Goal: Check status: Check status

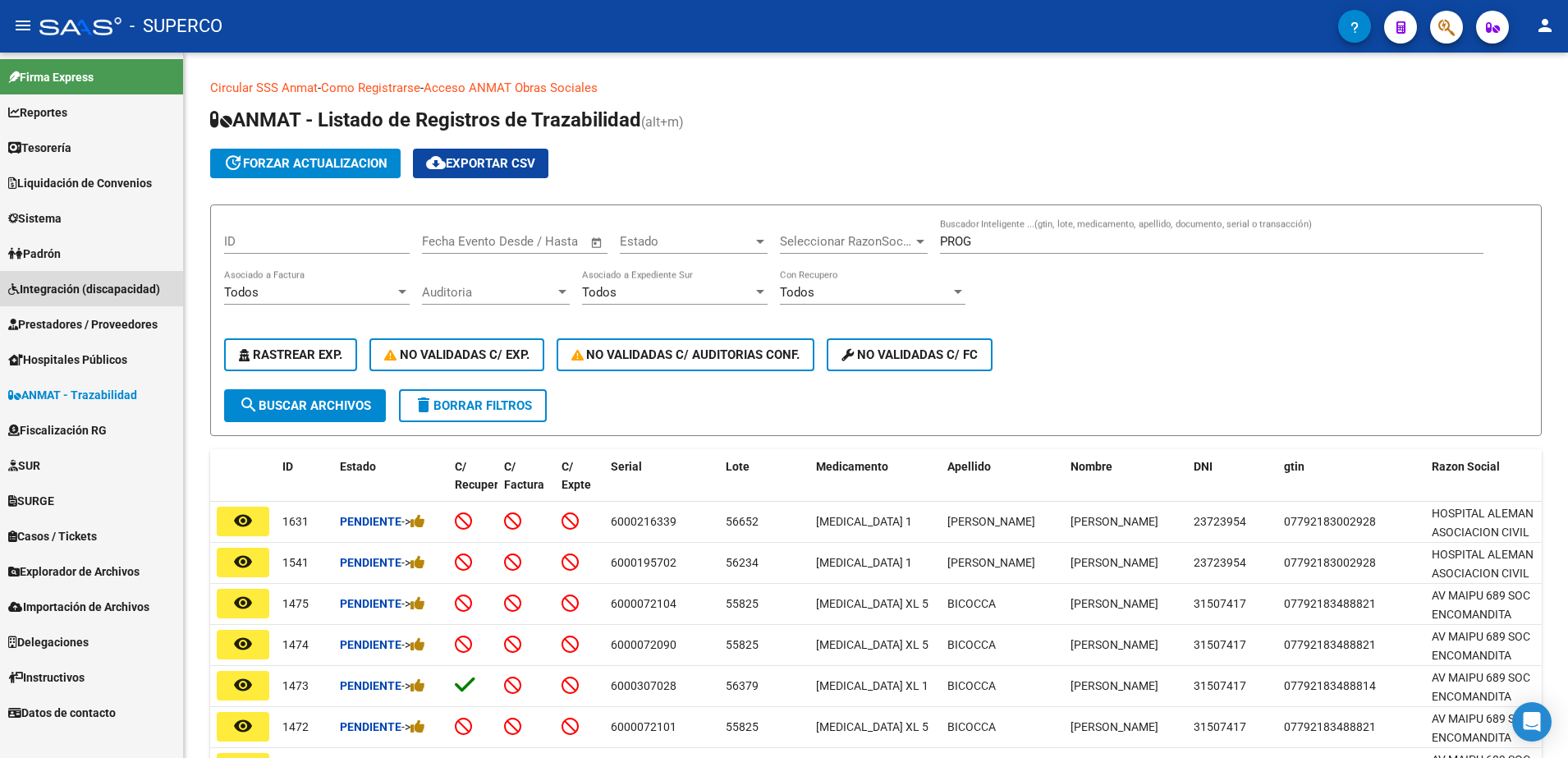
click at [66, 291] on span "Integración (discapacidad)" at bounding box center [84, 289] width 152 height 18
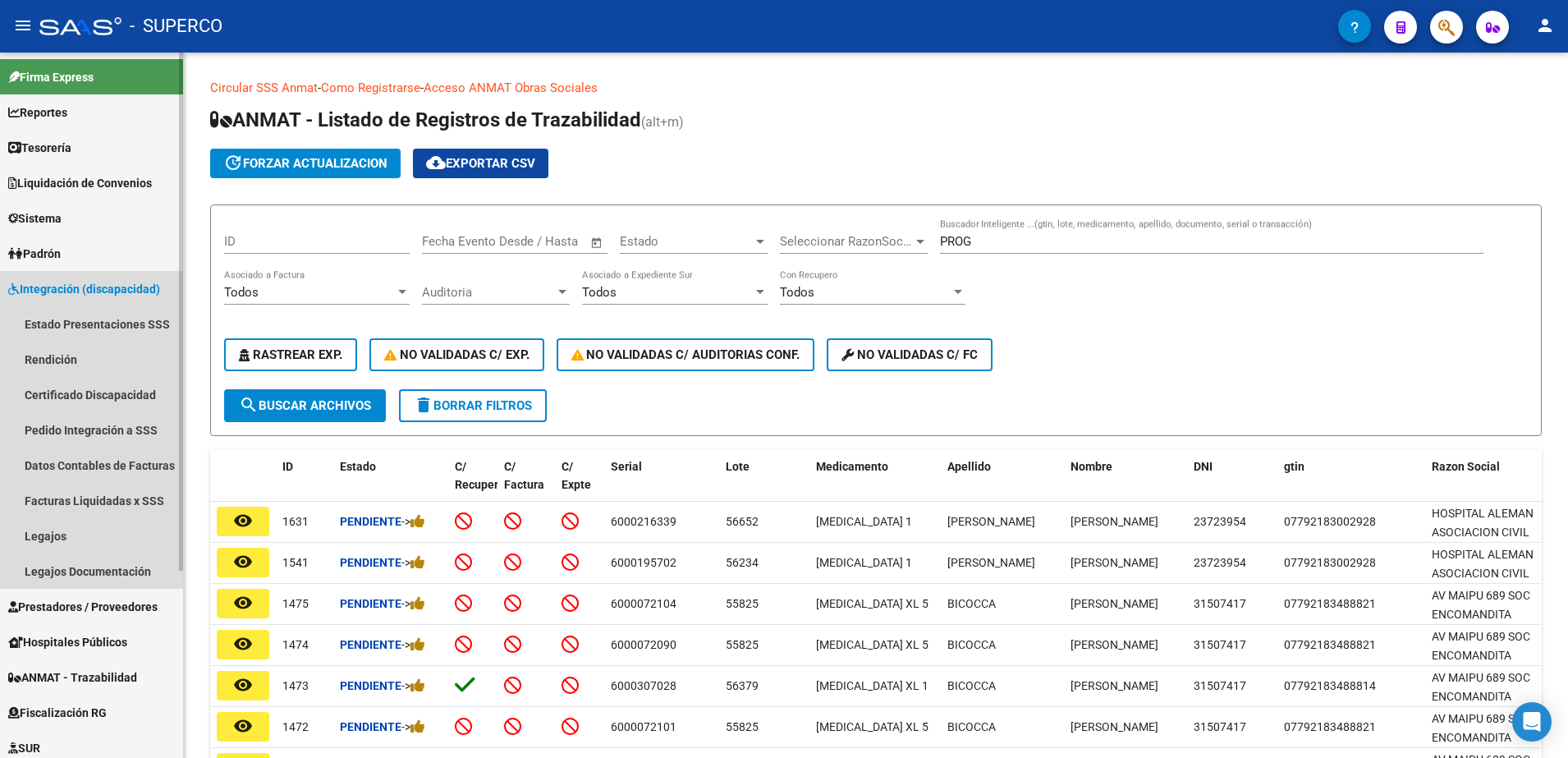
click at [66, 291] on span "Integración (discapacidad)" at bounding box center [84, 289] width 152 height 18
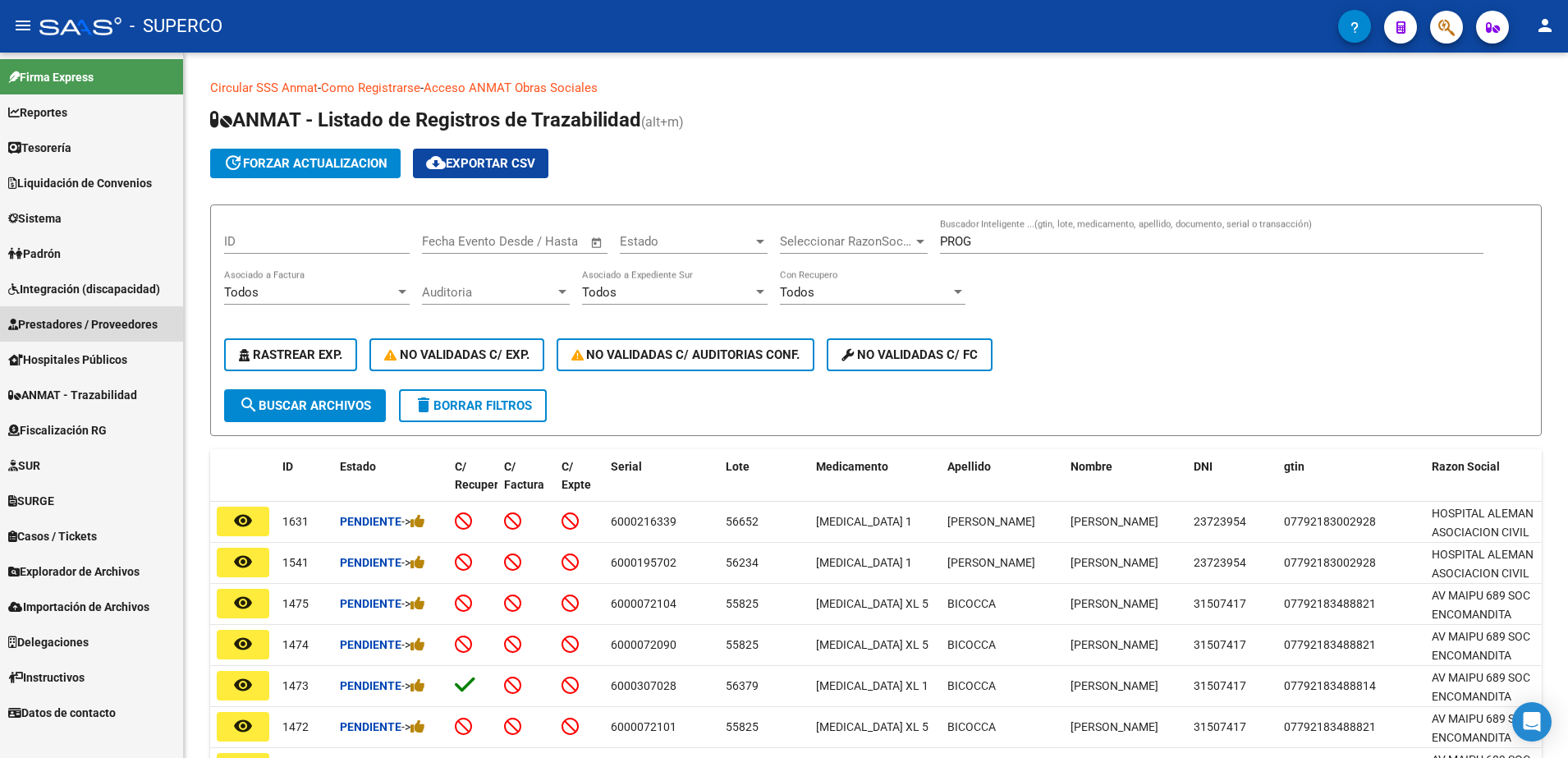
click at [62, 329] on span "Prestadores / Proveedores" at bounding box center [82, 324] width 149 height 18
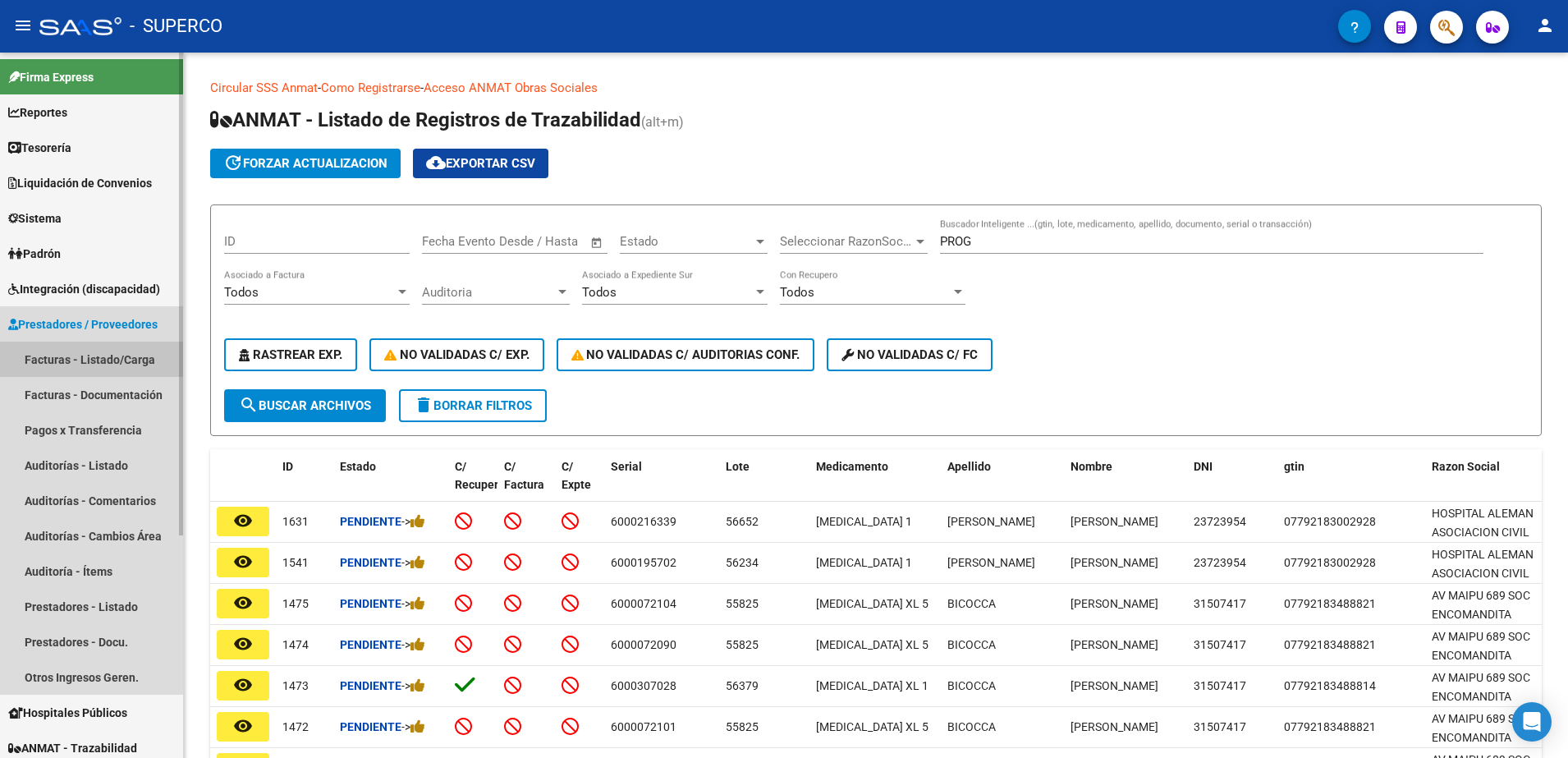
click at [61, 356] on link "Facturas - Listado/Carga" at bounding box center [91, 360] width 183 height 36
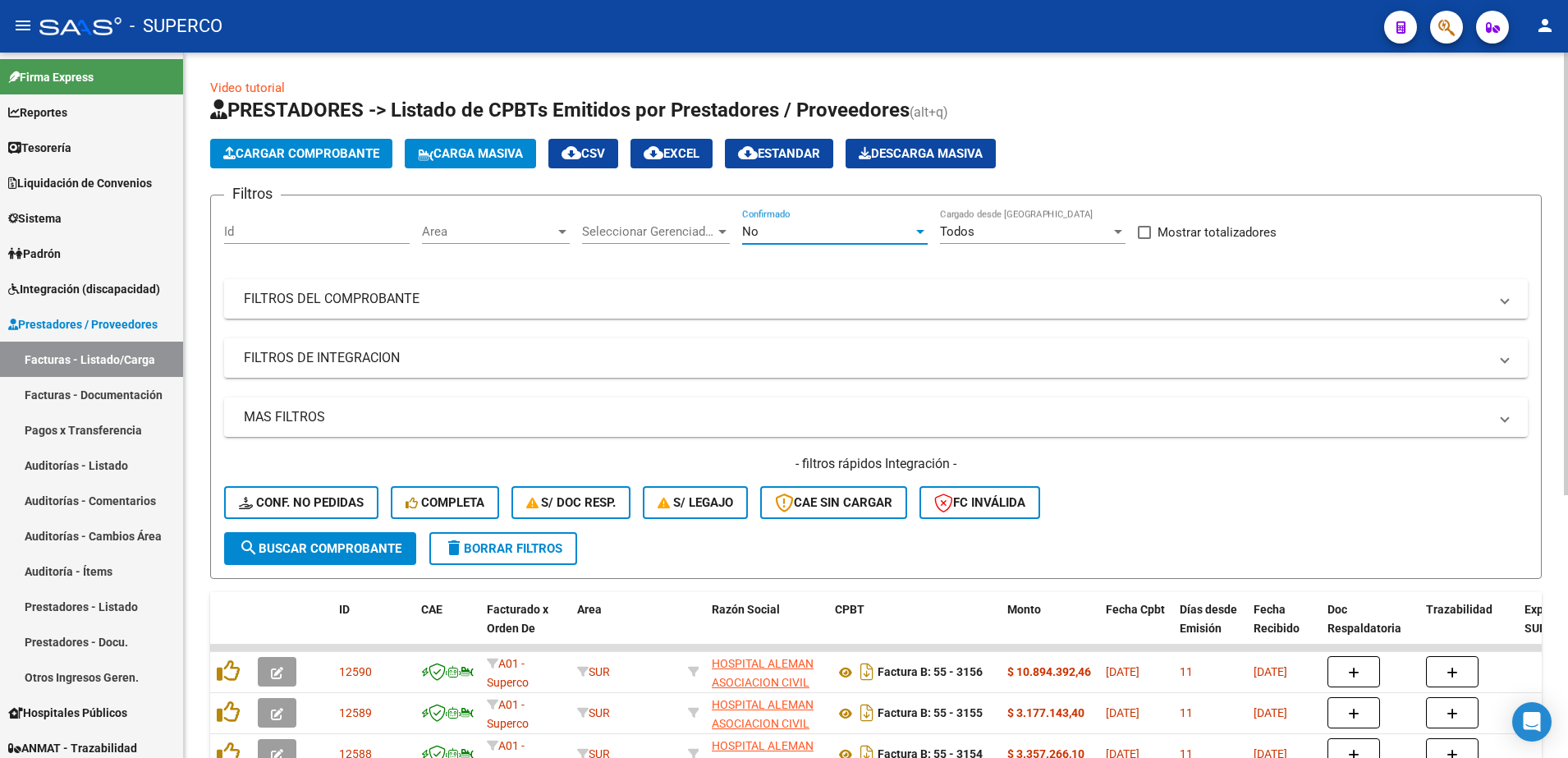
click at [874, 234] on div "No" at bounding box center [826, 231] width 170 height 15
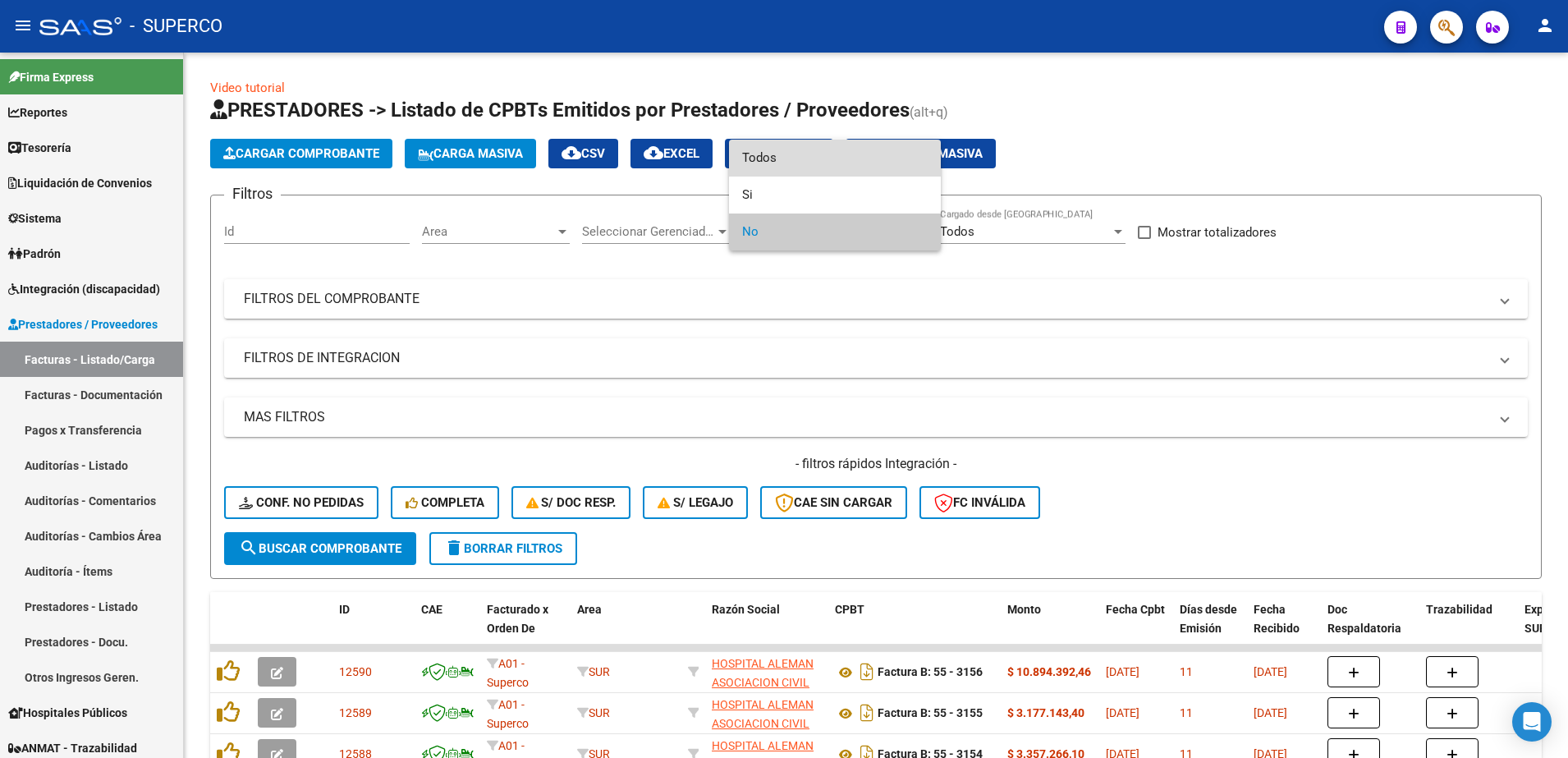
click at [858, 162] on span "Todos" at bounding box center [834, 157] width 186 height 37
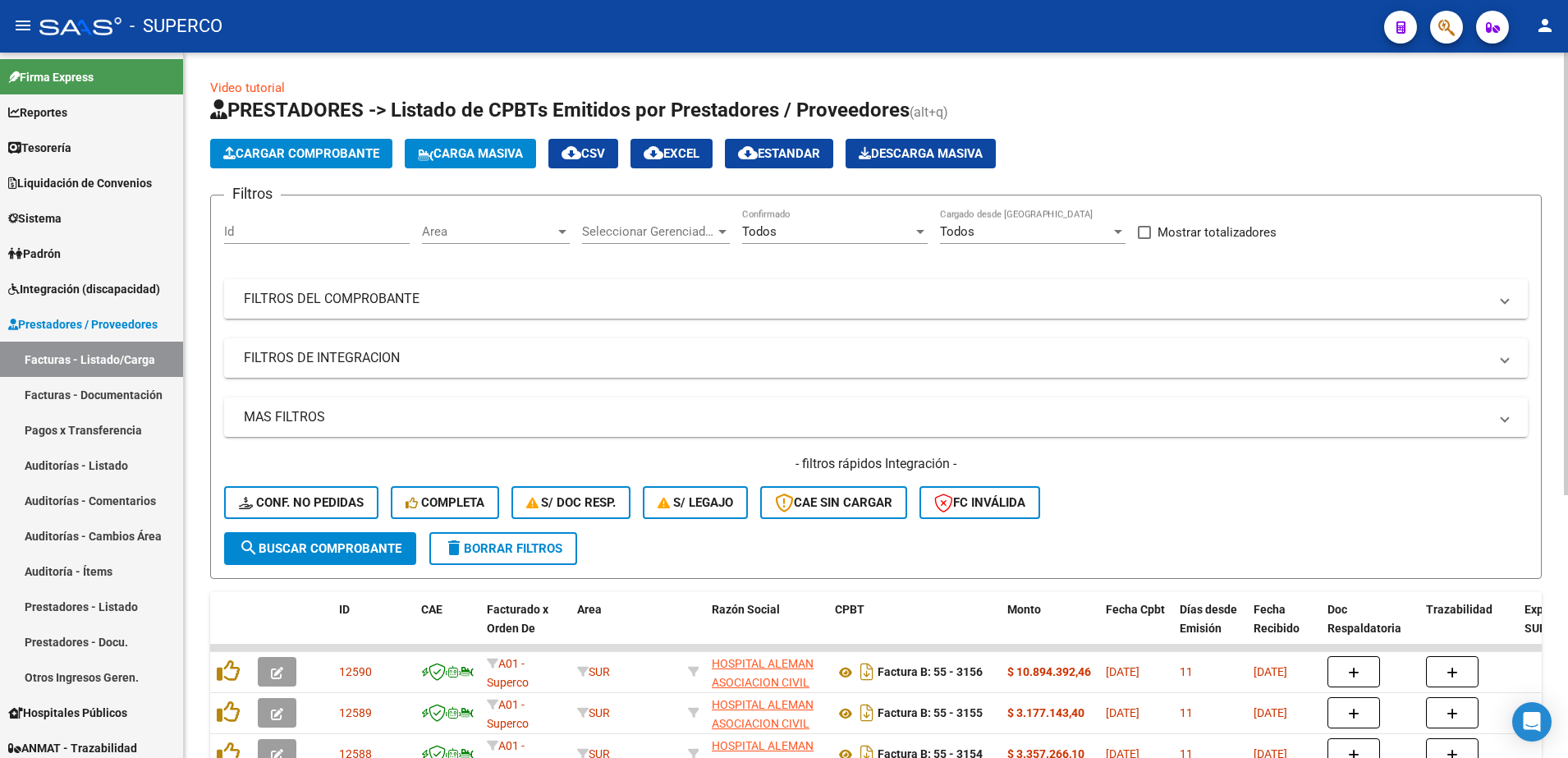
click at [902, 297] on mat-panel-title "FILTROS DEL COMPROBANTE" at bounding box center [866, 299] width 1244 height 18
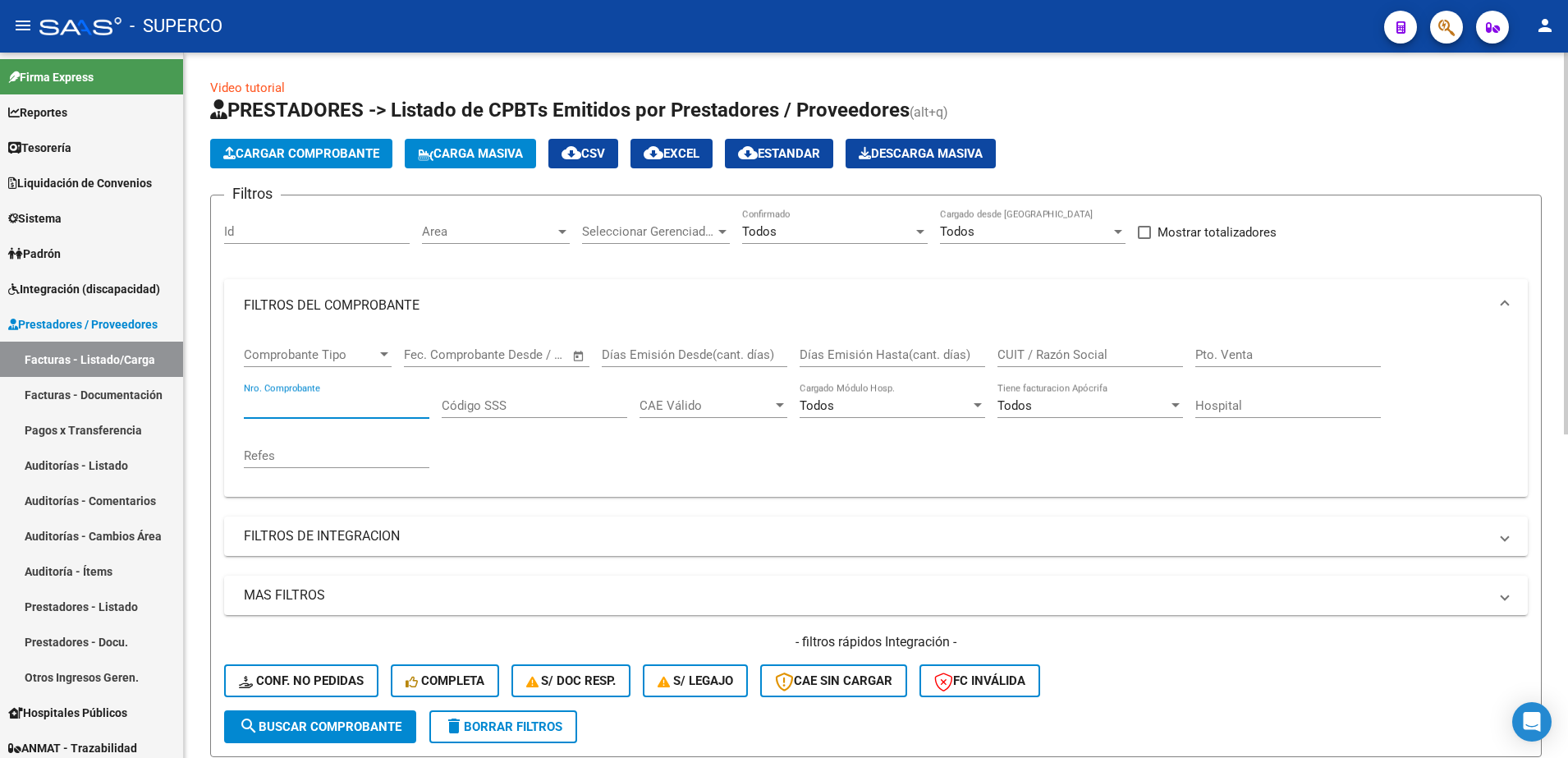
click at [370, 403] on input "Nro. Comprobante" at bounding box center [336, 405] width 186 height 15
type input "127519"
click at [312, 732] on span "search Buscar Comprobante" at bounding box center [320, 727] width 162 height 15
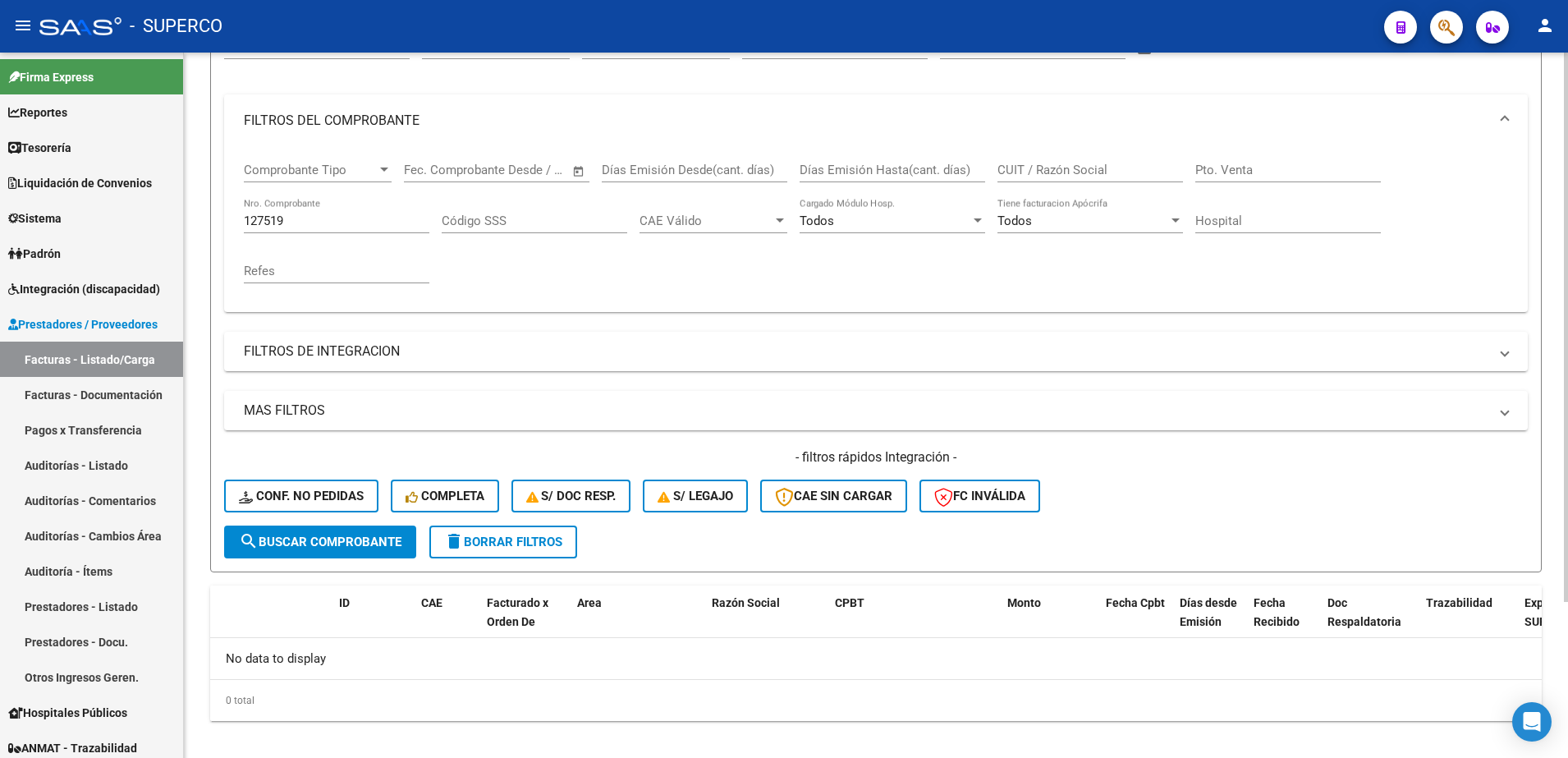
scroll to position [200, 0]
